Goal: Understand process/instructions

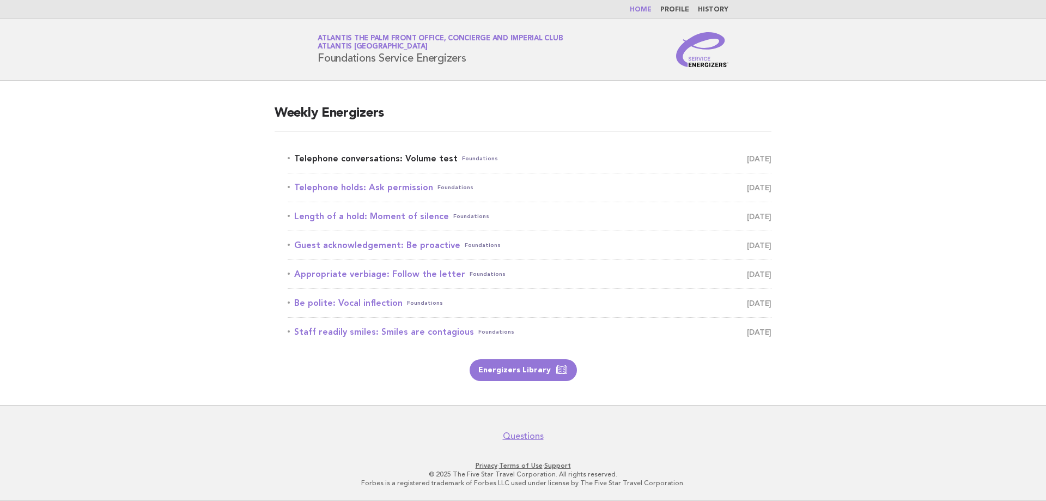
click at [352, 162] on link "Telephone conversations: Volume test Foundations August 19" at bounding box center [530, 158] width 484 height 15
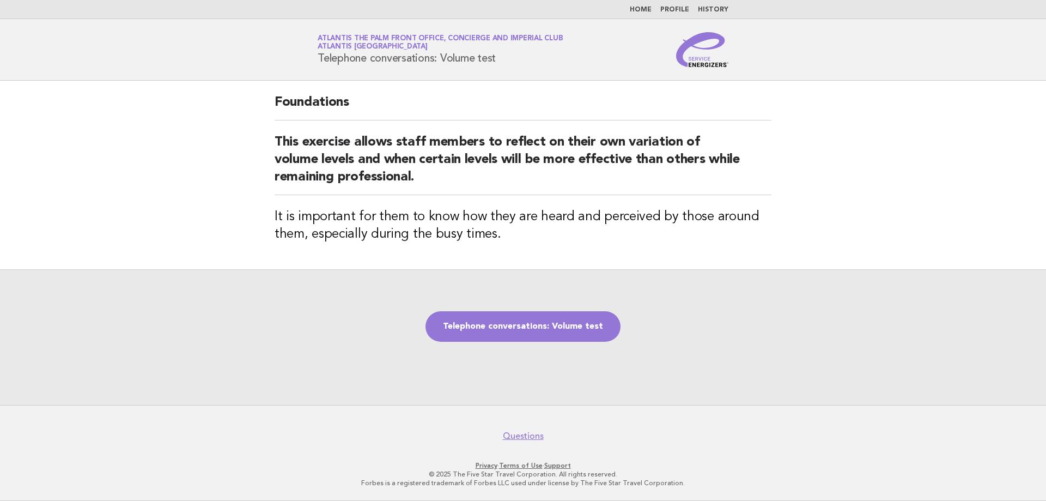
drag, startPoint x: 313, startPoint y: 53, endPoint x: 526, endPoint y: 60, distance: 212.5
click at [526, 60] on div "Service Energizers Atlantis The Palm Front Office, Concierge and Imperial Club …" at bounding box center [522, 49] width 441 height 35
copy h1 "Telephone conversations: Volume test"
click at [474, 331] on link "Telephone conversations: Volume test" at bounding box center [522, 326] width 195 height 30
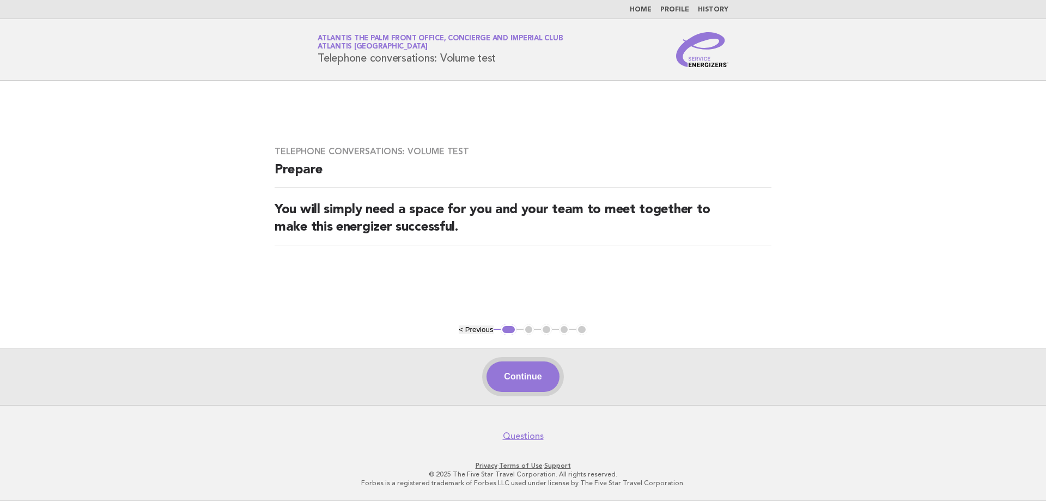
click at [529, 385] on button "Continue" at bounding box center [522, 376] width 72 height 30
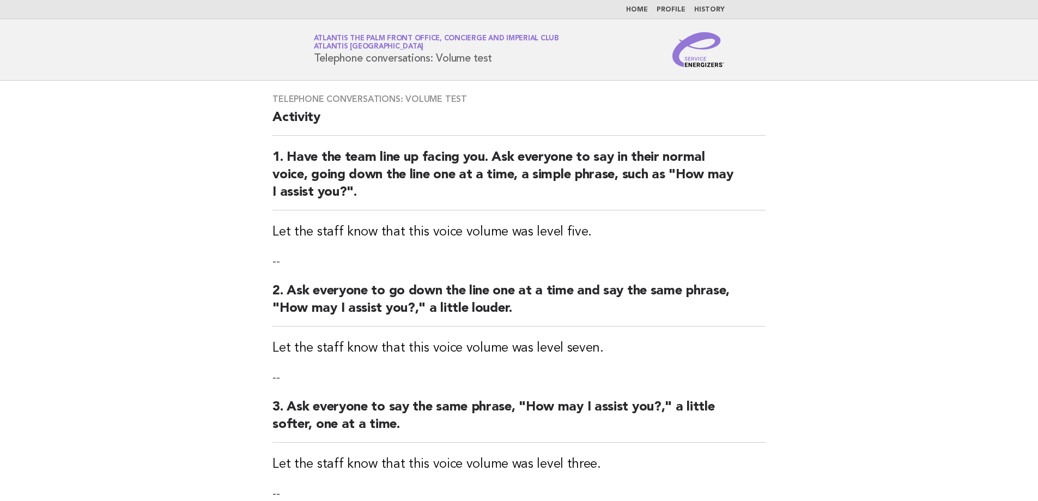
scroll to position [54, 0]
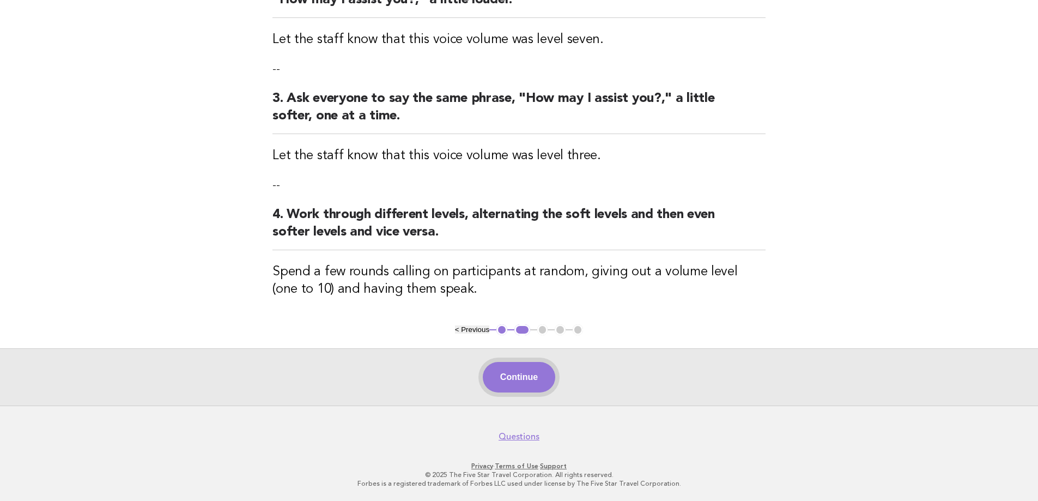
click at [523, 383] on button "Continue" at bounding box center [519, 377] width 72 height 30
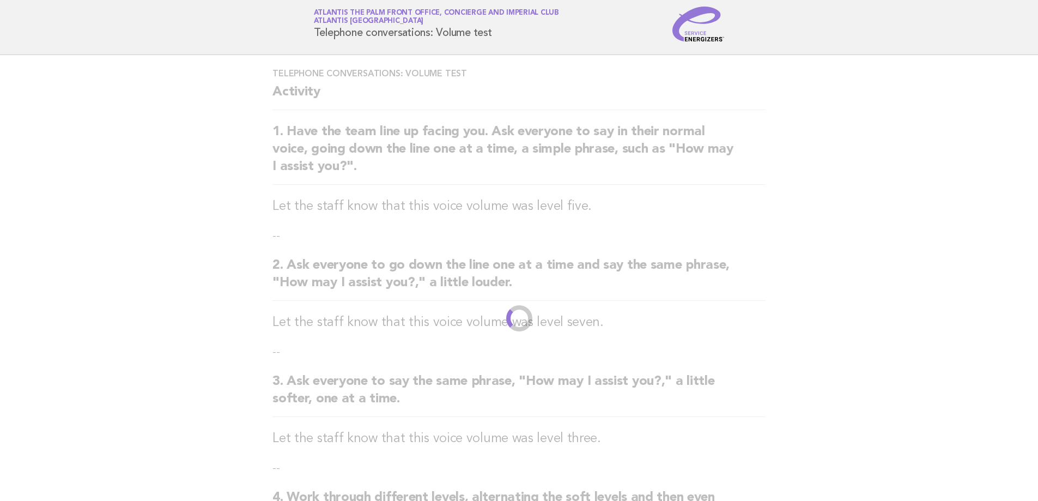
scroll to position [0, 0]
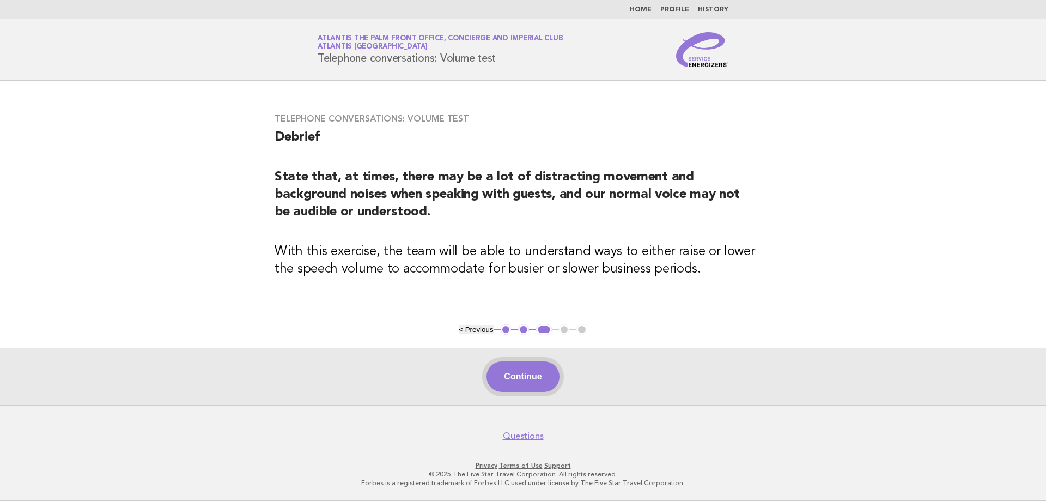
click at [520, 383] on button "Continue" at bounding box center [522, 376] width 72 height 30
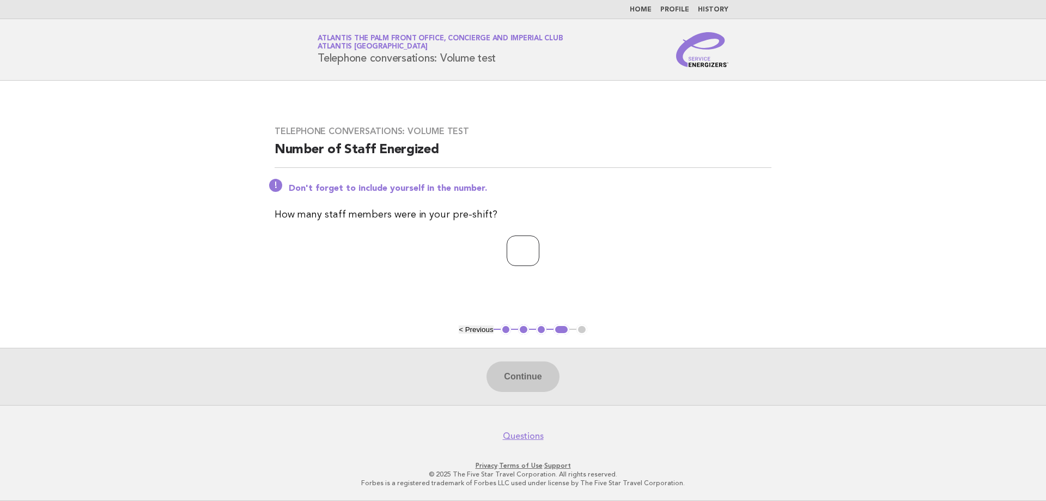
click at [510, 242] on input "number" at bounding box center [522, 250] width 33 height 30
type input "*"
click at [501, 381] on button "Continue" at bounding box center [522, 376] width 72 height 30
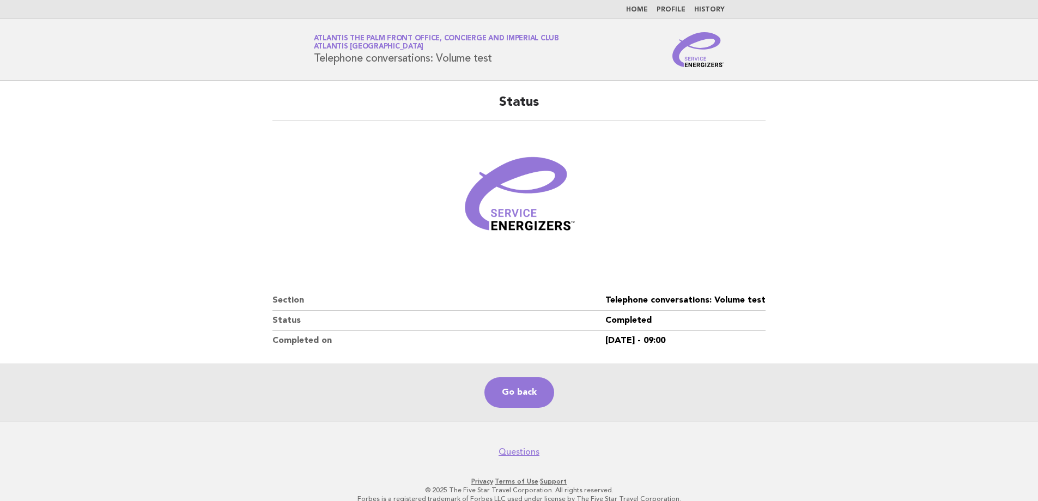
click at [921, 246] on main "Status Section Telephone conversations: Volume test Status Completed Completed …" at bounding box center [519, 251] width 1038 height 340
